Goal: Information Seeking & Learning: Find specific fact

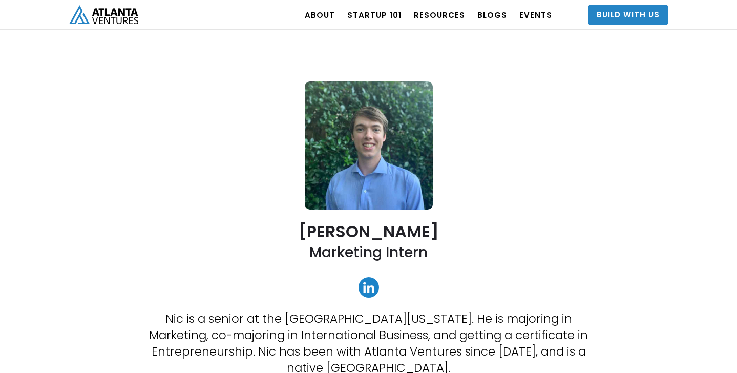
scroll to position [135, 0]
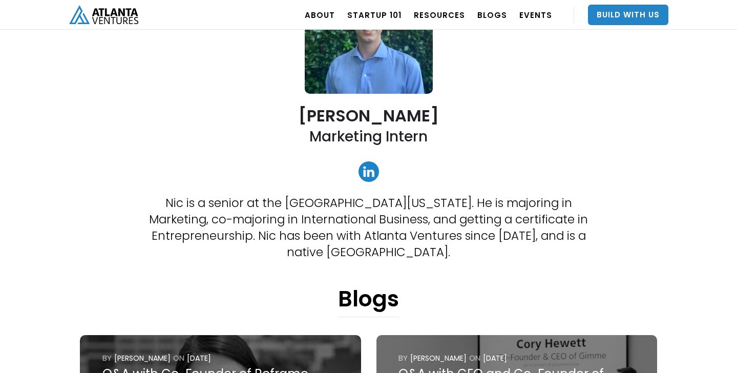
click at [446, 201] on p "Nic is a senior at the [GEOGRAPHIC_DATA][US_STATE]. He is majoring in Marketing…" at bounding box center [368, 228] width 461 height 66
click at [375, 216] on p "Nic is a senior at the [GEOGRAPHIC_DATA][US_STATE]. He is majoring in Marketing…" at bounding box center [368, 228] width 461 height 66
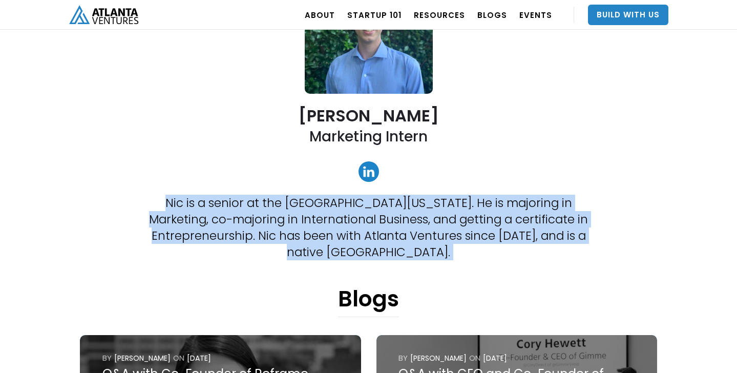
click at [290, 238] on p "Nic is a senior at the [GEOGRAPHIC_DATA][US_STATE]. He is majoring in Marketing…" at bounding box center [368, 228] width 461 height 66
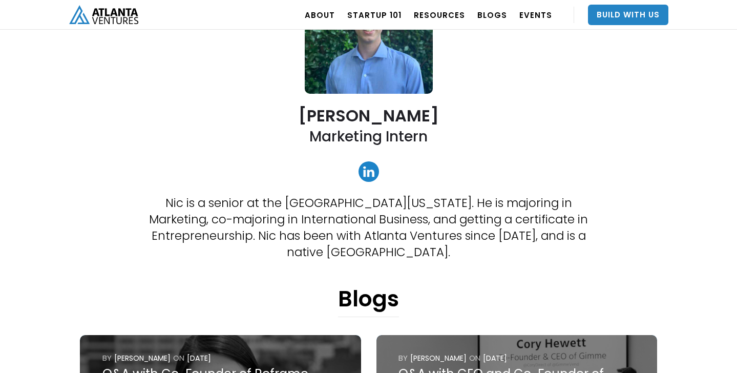
click at [290, 238] on p "Nic is a senior at the [GEOGRAPHIC_DATA][US_STATE]. He is majoring in Marketing…" at bounding box center [368, 228] width 461 height 66
drag, startPoint x: 274, startPoint y: 238, endPoint x: 354, endPoint y: 240, distance: 80.4
click at [356, 240] on p "Nic is a senior at the [GEOGRAPHIC_DATA][US_STATE]. He is majoring in Marketing…" at bounding box center [368, 228] width 461 height 66
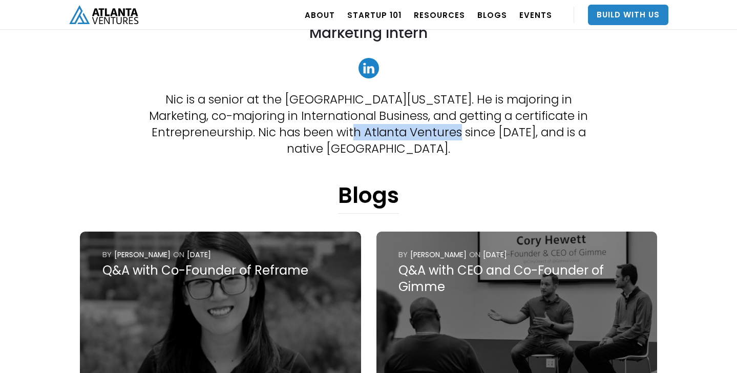
scroll to position [496, 0]
